Goal: Information Seeking & Learning: Learn about a topic

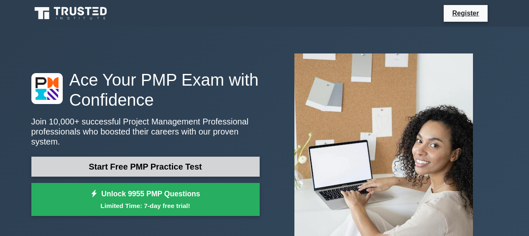
drag, startPoint x: 0, startPoint y: 0, endPoint x: 187, endPoint y: 168, distance: 251.6
click at [187, 168] on link "Start Free PMP Practice Test" at bounding box center [145, 167] width 228 height 20
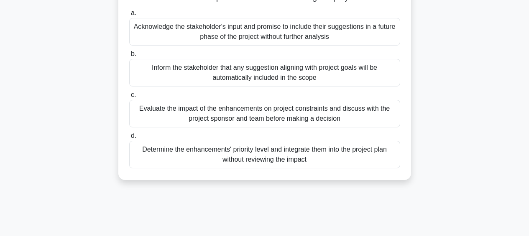
scroll to position [84, 0]
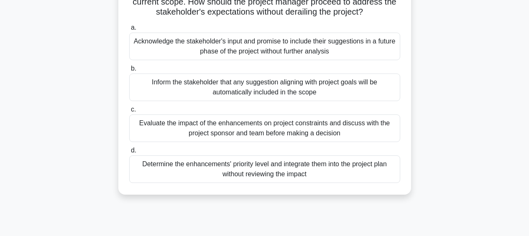
click at [180, 131] on div "Evaluate the impact of the enhancements on project constraints and discuss with…" at bounding box center [264, 129] width 271 height 28
click at [129, 113] on input "c. Evaluate the impact of the enhancements on project constraints and discuss w…" at bounding box center [129, 109] width 0 height 5
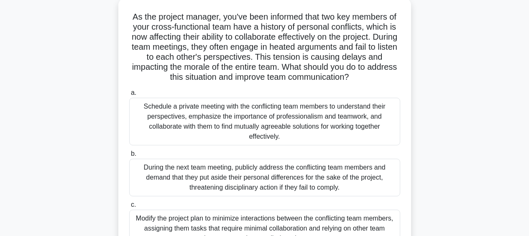
scroll to position [50, 0]
click at [180, 131] on div "Schedule a private meeting with the conflicting team members to understand thei…" at bounding box center [264, 122] width 271 height 48
click at [129, 96] on input "a. Schedule a private meeting with the conflicting team members to understand t…" at bounding box center [129, 93] width 0 height 5
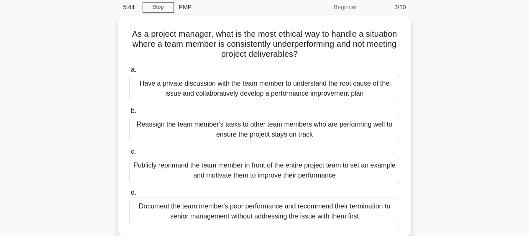
scroll to position [17, 0]
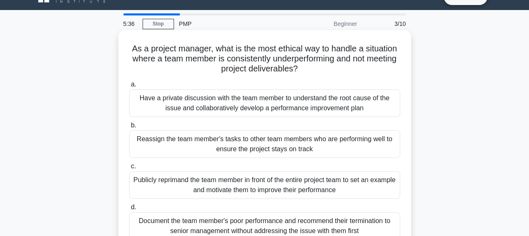
click at [187, 102] on div "Have a private discussion with the team member to understand the root cause of …" at bounding box center [264, 104] width 271 height 28
click at [129, 87] on input "a. Have a private discussion with the team member to understand the root cause …" at bounding box center [129, 84] width 0 height 5
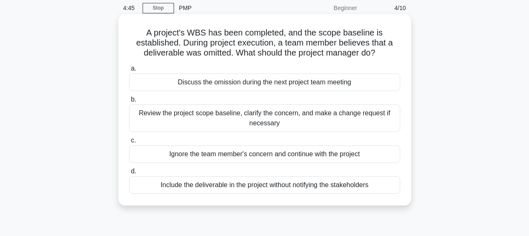
scroll to position [33, 0]
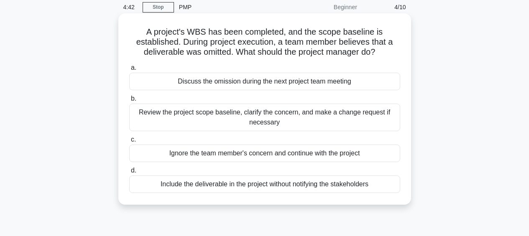
click at [231, 117] on div "Review the project scope baseline, clarify the concern, and make a change reque…" at bounding box center [264, 118] width 271 height 28
click at [129, 102] on input "b. Review the project scope baseline, clarify the concern, and make a change re…" at bounding box center [129, 98] width 0 height 5
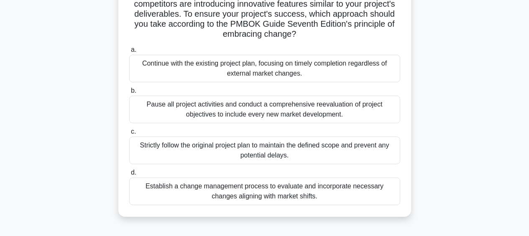
scroll to position [100, 0]
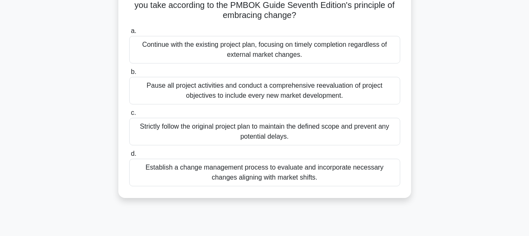
click at [235, 177] on div "Establish a change management process to evaluate and incorporate necessary cha…" at bounding box center [264, 173] width 271 height 28
click at [129, 157] on input "d. Establish a change management process to evaluate and incorporate necessary …" at bounding box center [129, 153] width 0 height 5
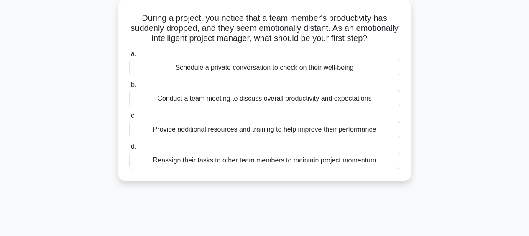
scroll to position [50, 0]
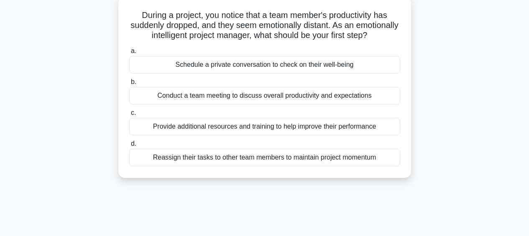
click at [256, 136] on div "Provide additional resources and training to help improve their performance" at bounding box center [264, 127] width 271 height 18
click at [129, 116] on input "c. Provide additional resources and training to help improve their performance" at bounding box center [129, 112] width 0 height 5
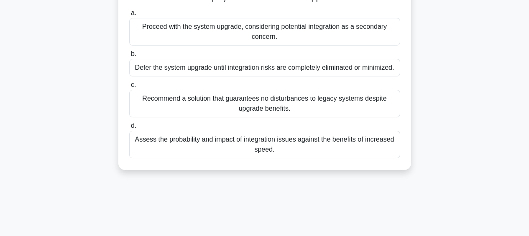
scroll to position [84, 0]
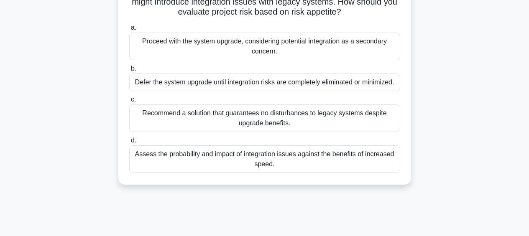
click at [269, 119] on div "Recommend a solution that guarantees no disturbances to legacy systems despite …" at bounding box center [264, 119] width 271 height 28
click at [129, 103] on input "c. Recommend a solution that guarantees no disturbances to legacy systems despi…" at bounding box center [129, 99] width 0 height 5
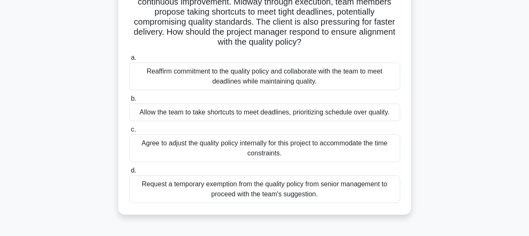
click at [259, 187] on div "Request a temporary exemption from the quality policy from senior management to…" at bounding box center [264, 190] width 271 height 28
click at [129, 174] on input "d. Request a temporary exemption from the quality policy from senior management…" at bounding box center [129, 170] width 0 height 5
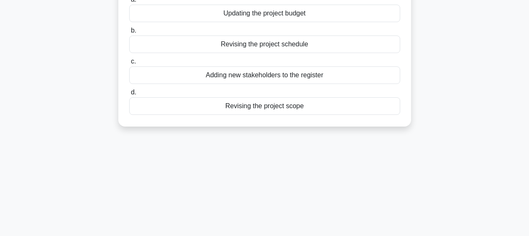
scroll to position [0, 0]
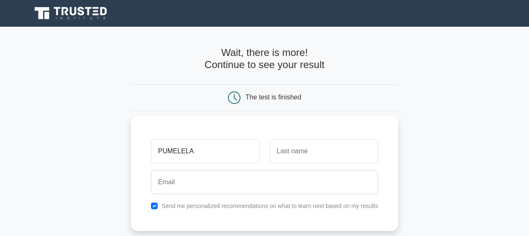
type input "PUMELELA"
click at [312, 154] on input "text" at bounding box center [324, 151] width 108 height 24
type input "DENZEL"
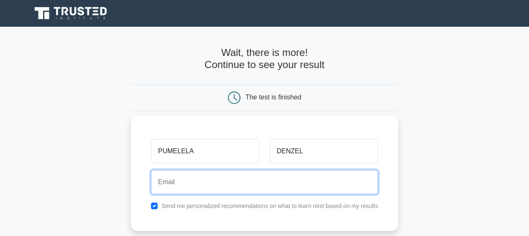
click at [269, 180] on input "email" at bounding box center [264, 182] width 227 height 24
type input "[EMAIL_ADDRESS][DOMAIN_NAME]"
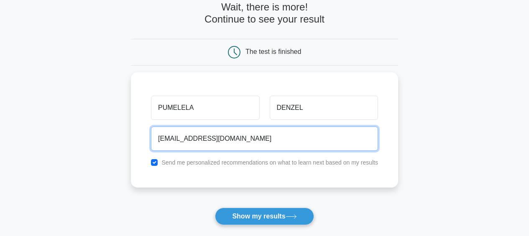
scroll to position [67, 0]
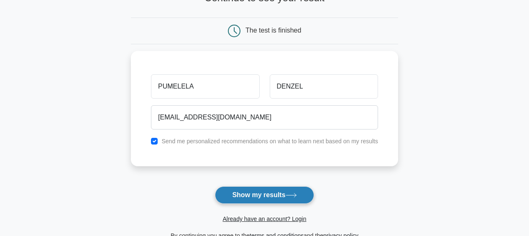
click at [247, 192] on button "Show my results" at bounding box center [264, 196] width 99 height 18
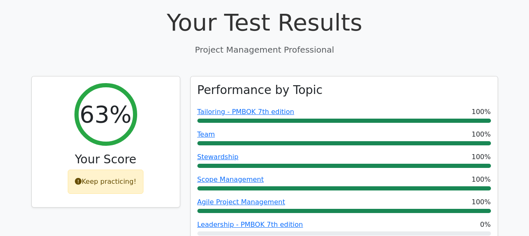
scroll to position [285, 0]
